Goal: Task Accomplishment & Management: Use online tool/utility

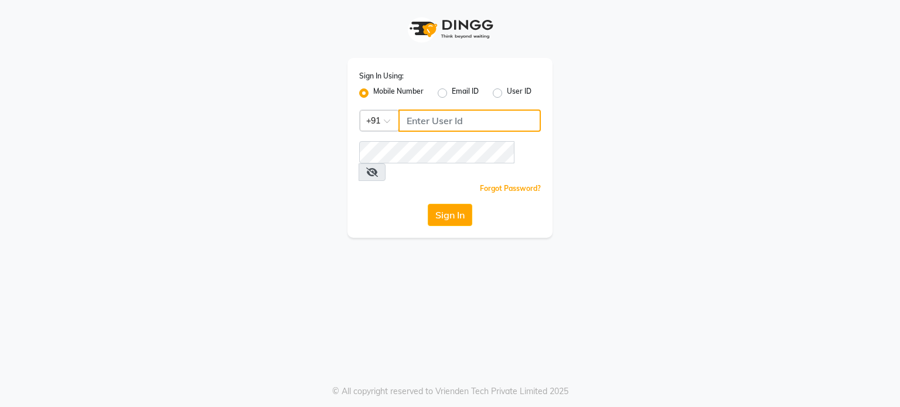
click at [448, 118] on input "Username" at bounding box center [469, 121] width 142 height 22
type input "9960718203"
click at [455, 204] on button "Sign In" at bounding box center [450, 215] width 45 height 22
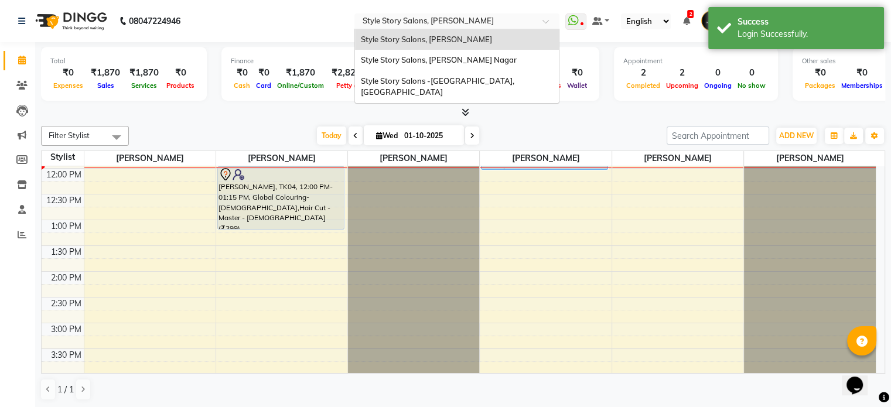
click at [477, 19] on input "text" at bounding box center [445, 22] width 170 height 12
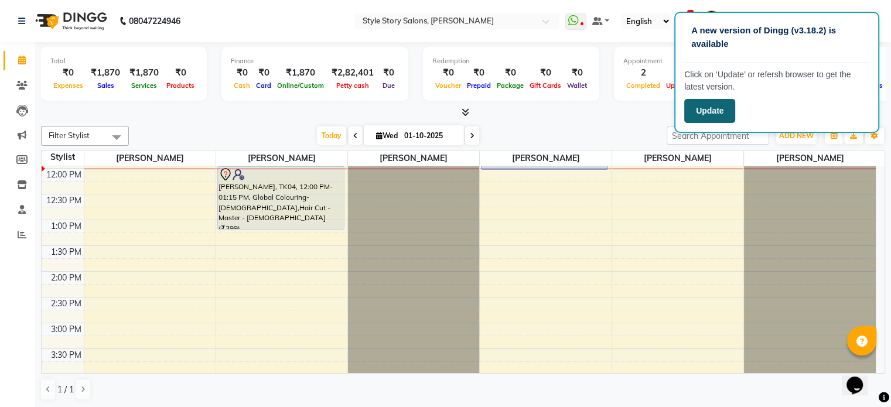
click at [703, 107] on button "Update" at bounding box center [709, 111] width 51 height 24
